Goal: Entertainment & Leisure: Consume media (video, audio)

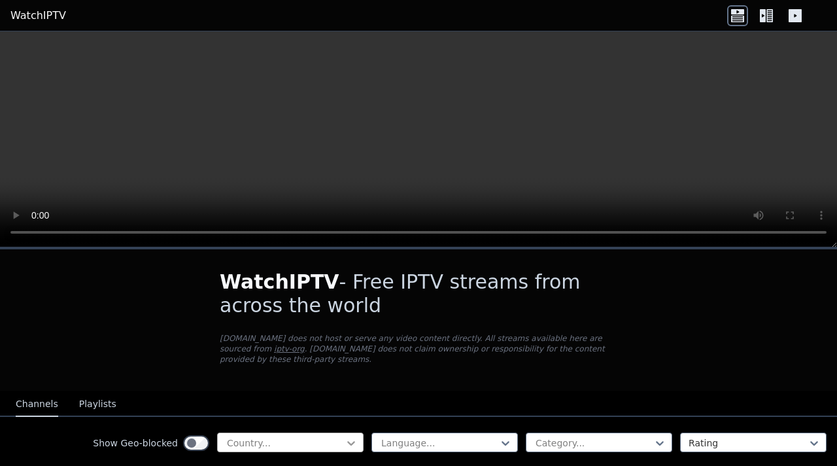
click at [350, 431] on icon at bounding box center [351, 442] width 13 height 13
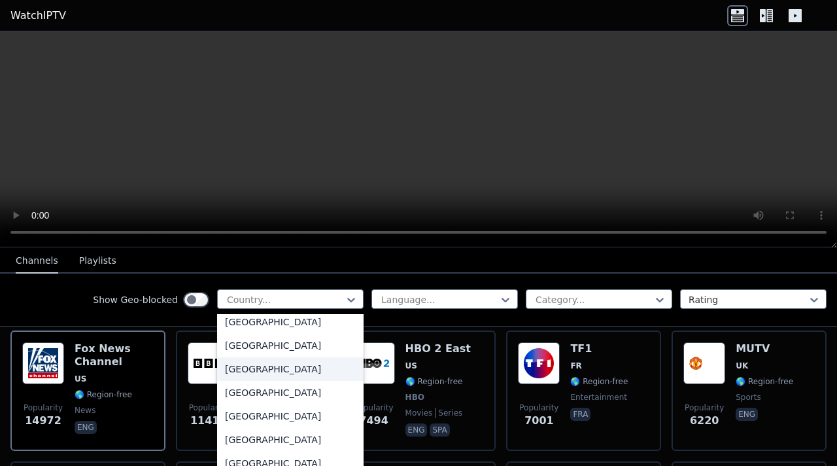
scroll to position [4431, 0]
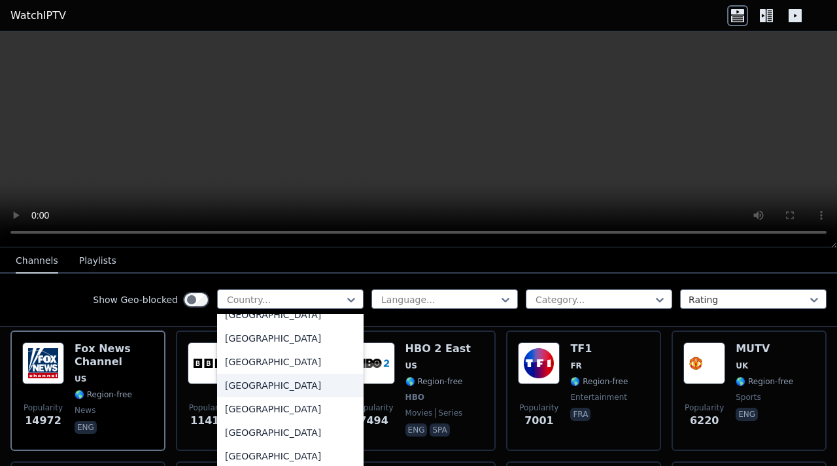
click at [254, 392] on div "[GEOGRAPHIC_DATA]" at bounding box center [290, 386] width 147 height 24
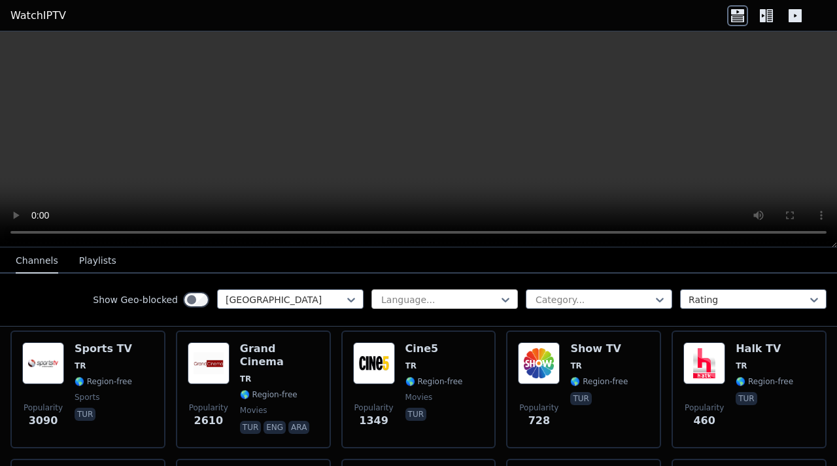
click at [459, 302] on div at bounding box center [439, 299] width 119 height 13
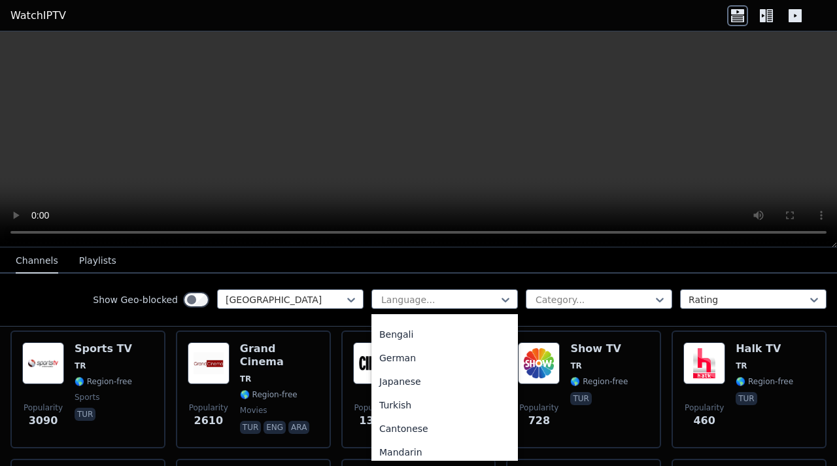
scroll to position [256, 0]
click at [404, 402] on div "Turkish" at bounding box center [445, 402] width 147 height 24
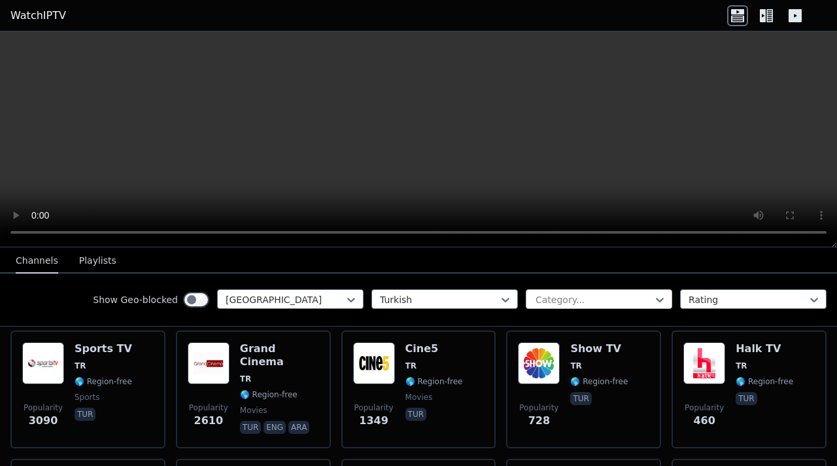
click at [600, 292] on div "Category..." at bounding box center [599, 299] width 147 height 20
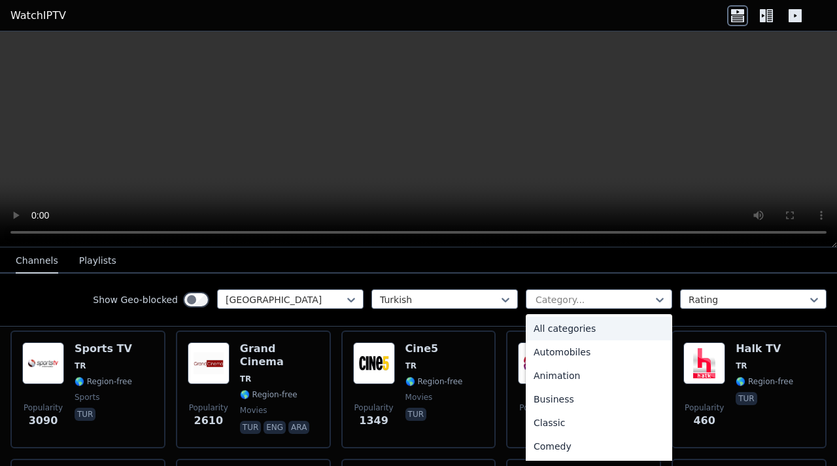
click at [730, 141] on video at bounding box center [418, 139] width 837 height 216
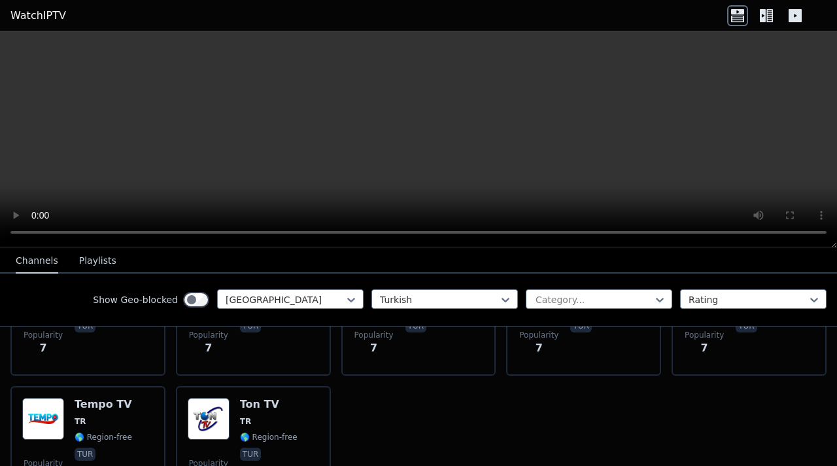
scroll to position [4070, 0]
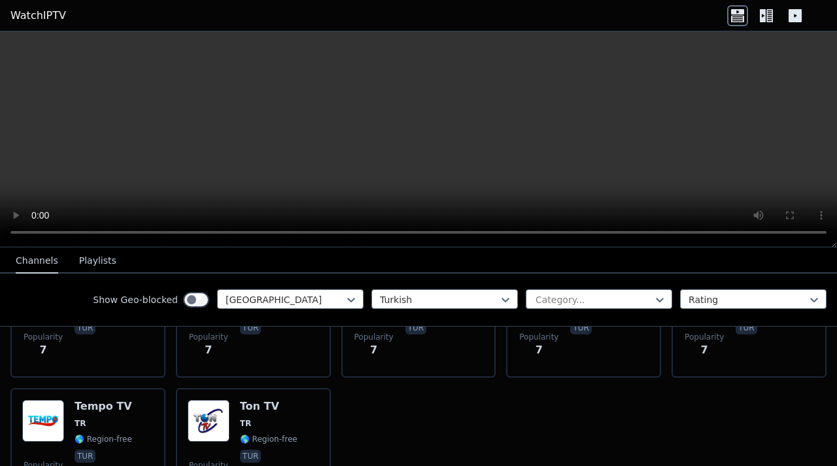
click at [106, 265] on button "Playlists" at bounding box center [97, 261] width 37 height 25
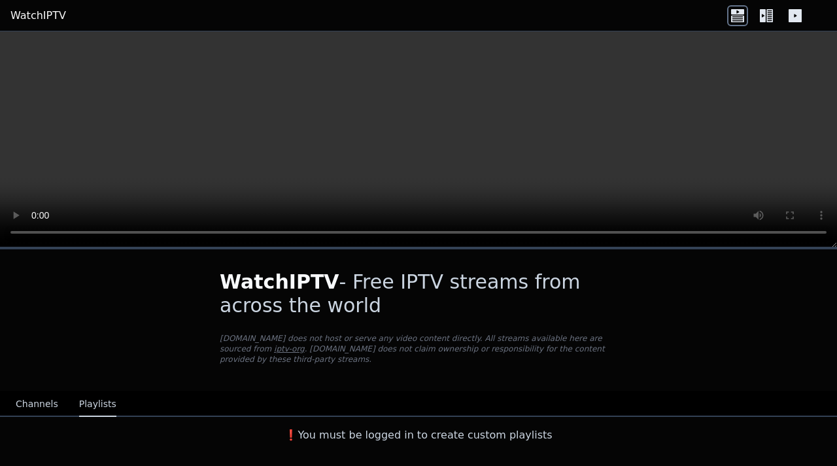
scroll to position [0, 0]
